Goal: Task Accomplishment & Management: Manage account settings

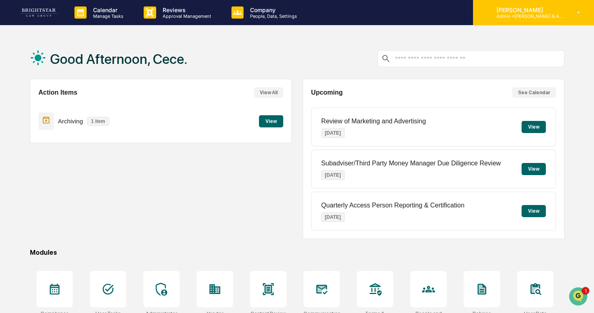
click at [500, 12] on p "[PERSON_NAME]" at bounding box center [527, 9] width 75 height 7
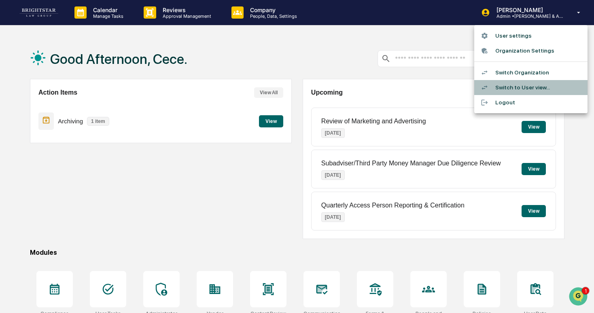
click at [502, 88] on li "Switch to User view..." at bounding box center [530, 87] width 113 height 15
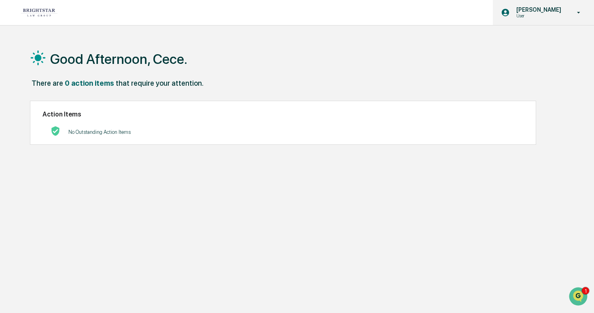
click at [574, 17] on div "[PERSON_NAME] User" at bounding box center [543, 12] width 101 height 25
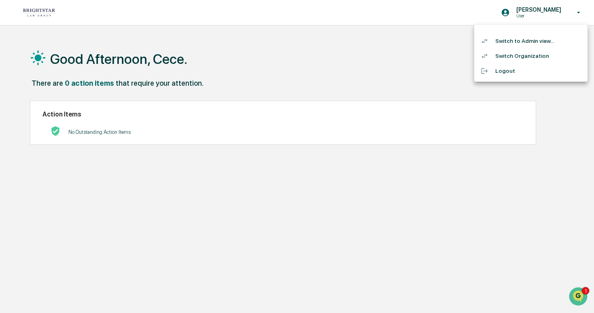
click at [545, 39] on li "Switch to Admin view..." at bounding box center [530, 41] width 113 height 15
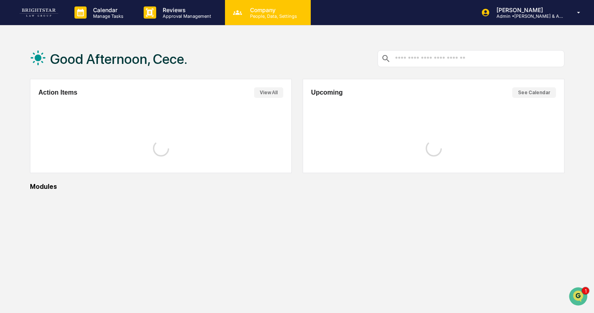
click at [267, 12] on p "Company" at bounding box center [272, 9] width 57 height 7
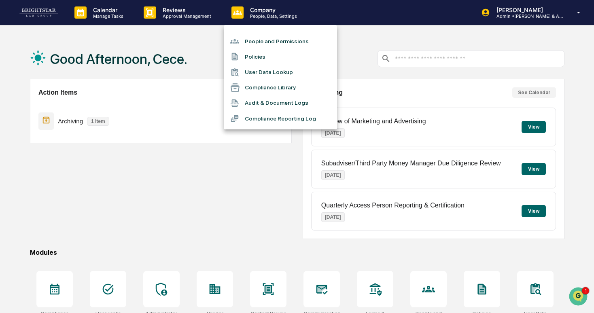
click at [271, 31] on ul "People and Permissions Policies User Data Lookup Compliance Library Audit & Doc…" at bounding box center [280, 77] width 113 height 104
click at [271, 39] on li "People and Permissions" at bounding box center [280, 41] width 113 height 15
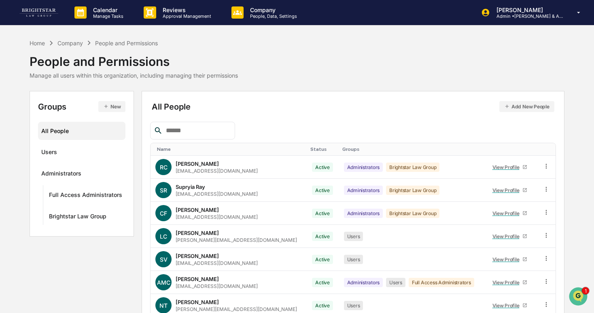
click at [187, 129] on input "text" at bounding box center [197, 130] width 69 height 11
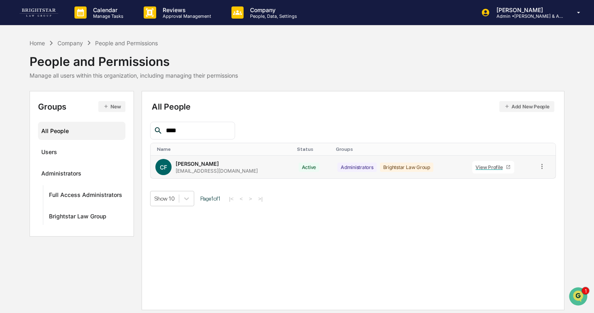
type input "****"
click at [542, 165] on icon at bounding box center [542, 167] width 8 height 8
click at [507, 193] on div "Change Status" at bounding box center [505, 196] width 70 height 10
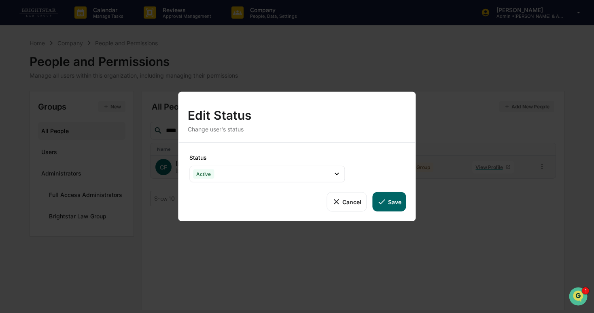
click at [338, 206] on button "Cancel" at bounding box center [347, 201] width 40 height 19
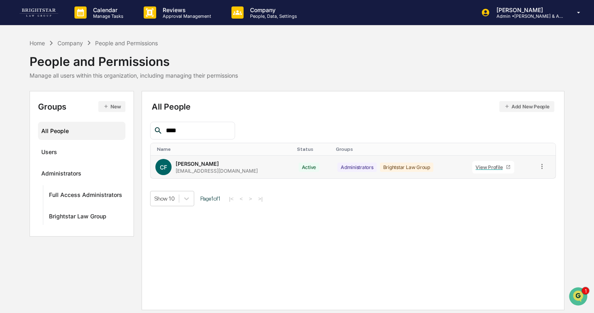
click at [542, 167] on icon at bounding box center [542, 167] width 8 height 8
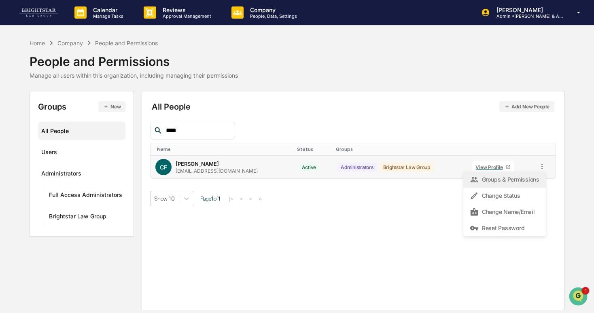
click at [517, 183] on div "Groups & Permissions" at bounding box center [505, 180] width 70 height 10
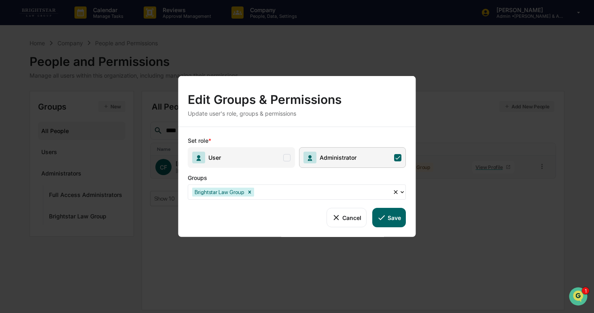
click at [285, 157] on span at bounding box center [286, 157] width 7 height 7
click at [399, 226] on button "Save" at bounding box center [389, 217] width 34 height 19
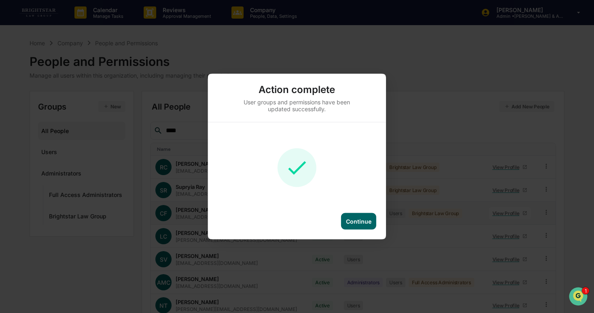
click at [361, 226] on div "Continue" at bounding box center [358, 221] width 35 height 17
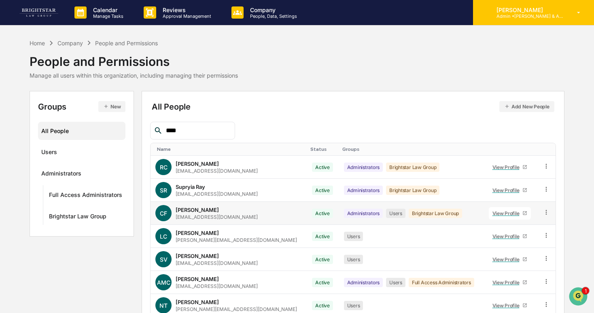
click at [510, 3] on div "[PERSON_NAME] Admin • [PERSON_NAME] & Associates" at bounding box center [533, 12] width 121 height 25
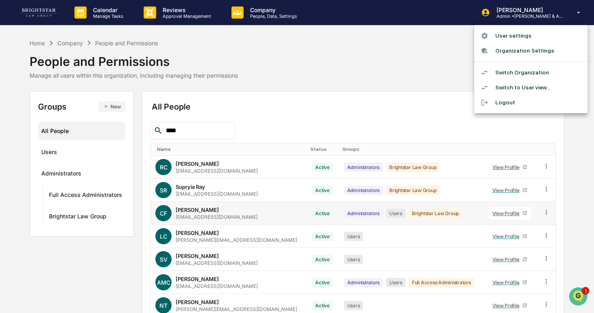
click at [512, 87] on li "Switch to User view..." at bounding box center [530, 87] width 113 height 15
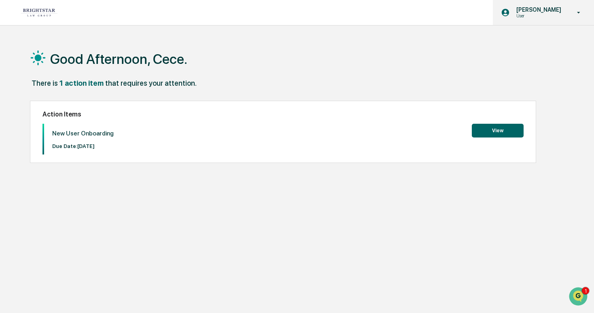
click at [530, 14] on p "User" at bounding box center [537, 16] width 55 height 6
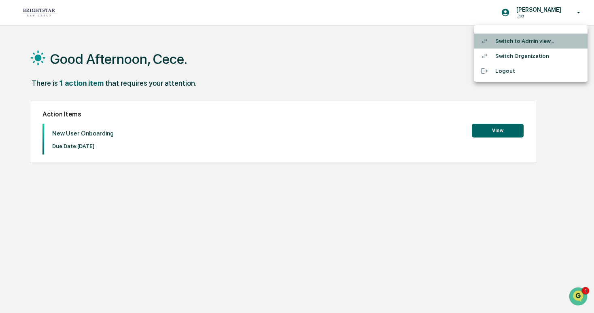
click at [533, 37] on li "Switch to Admin view..." at bounding box center [530, 41] width 113 height 15
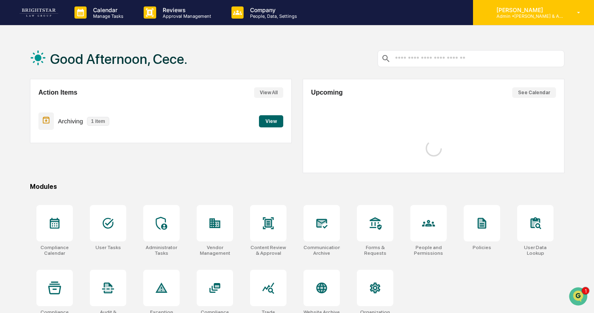
click at [538, 14] on p "Admin • [PERSON_NAME] & Associates" at bounding box center [527, 16] width 75 height 6
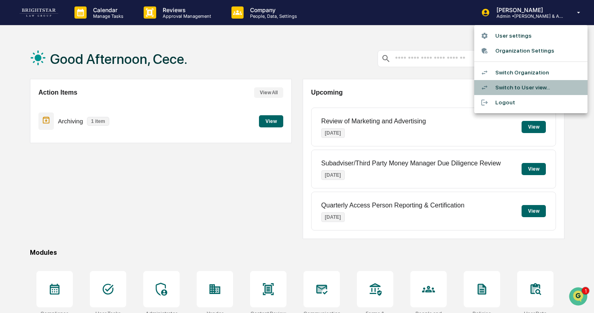
click at [516, 85] on li "Switch to User view..." at bounding box center [530, 87] width 113 height 15
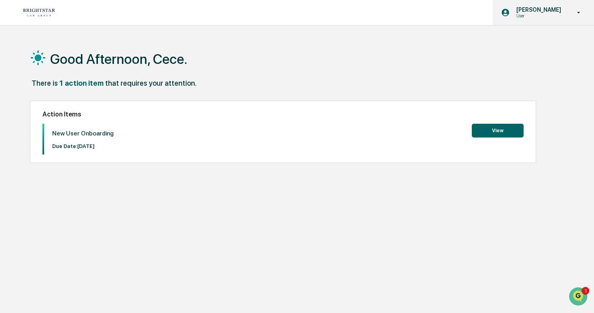
click at [510, 13] on icon at bounding box center [506, 13] width 8 height 8
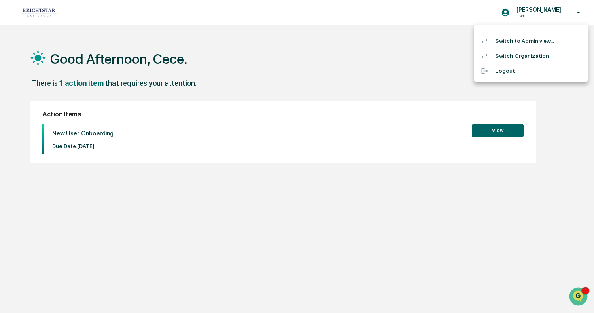
click at [514, 39] on li "Switch to Admin view..." at bounding box center [530, 41] width 113 height 15
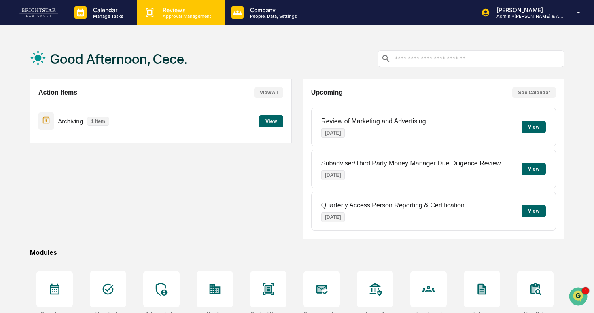
click at [184, 14] on p "Approval Management" at bounding box center [185, 16] width 59 height 6
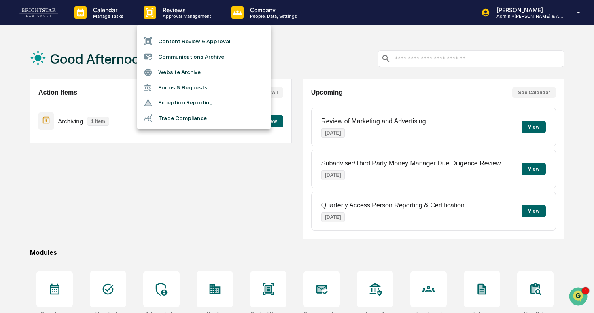
click at [232, 14] on div at bounding box center [297, 156] width 594 height 313
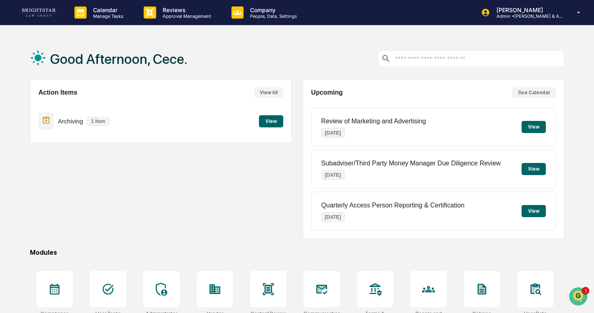
click at [246, 15] on p "People, Data, Settings" at bounding box center [272, 16] width 57 height 6
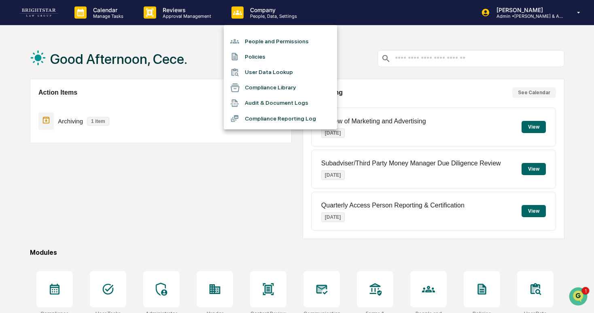
click at [268, 54] on li "Policies" at bounding box center [280, 56] width 113 height 15
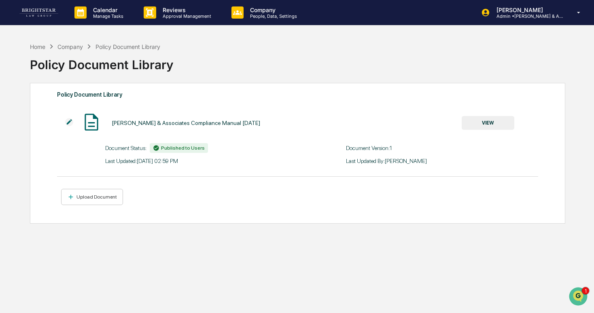
click at [462, 123] on button "VIEW" at bounding box center [488, 123] width 53 height 14
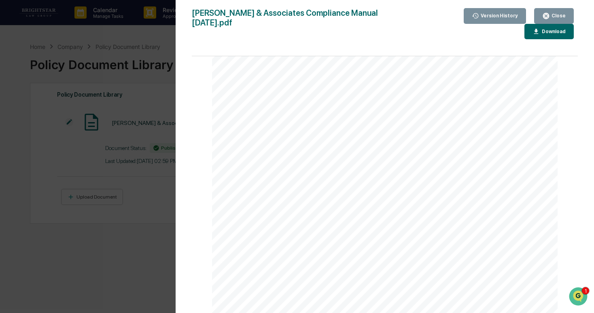
scroll to position [626, 0]
click at [62, 113] on div "Version History [DATE] 06:59 PM [PERSON_NAME] [PERSON_NAME] & Associates Compli…" at bounding box center [297, 156] width 594 height 313
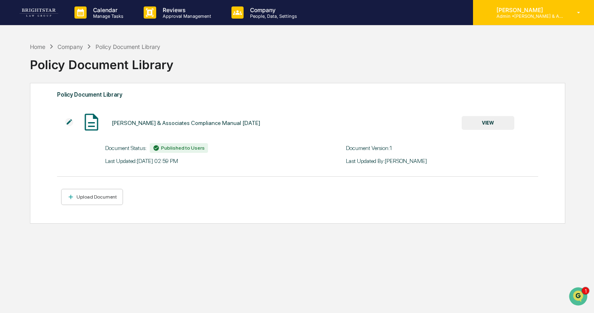
click at [526, 23] on div "[PERSON_NAME] Admin • [PERSON_NAME] & Associates" at bounding box center [533, 12] width 121 height 25
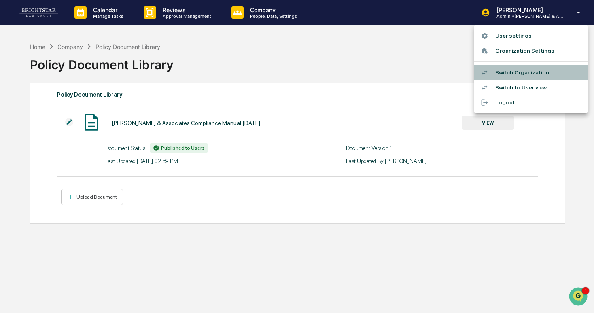
click at [504, 72] on li "Switch Organization" at bounding box center [530, 72] width 113 height 15
